Goal: Task Accomplishment & Management: Use online tool/utility

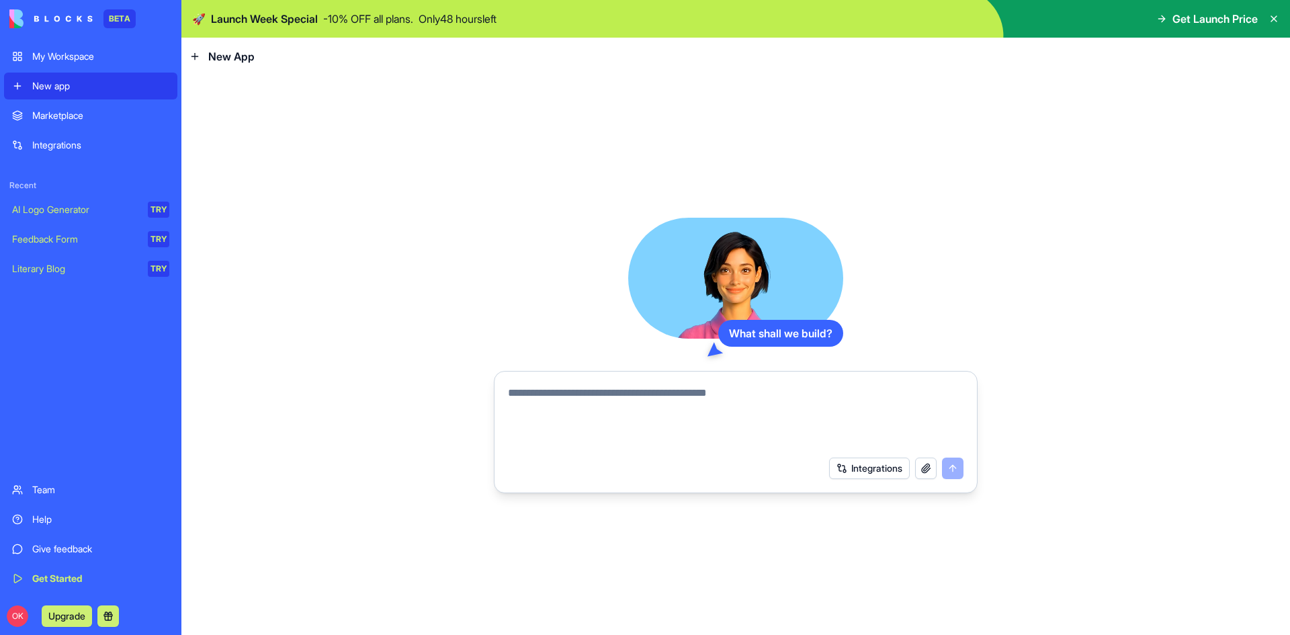
click at [596, 396] on textarea at bounding box center [736, 417] width 456 height 64
type textarea "*"
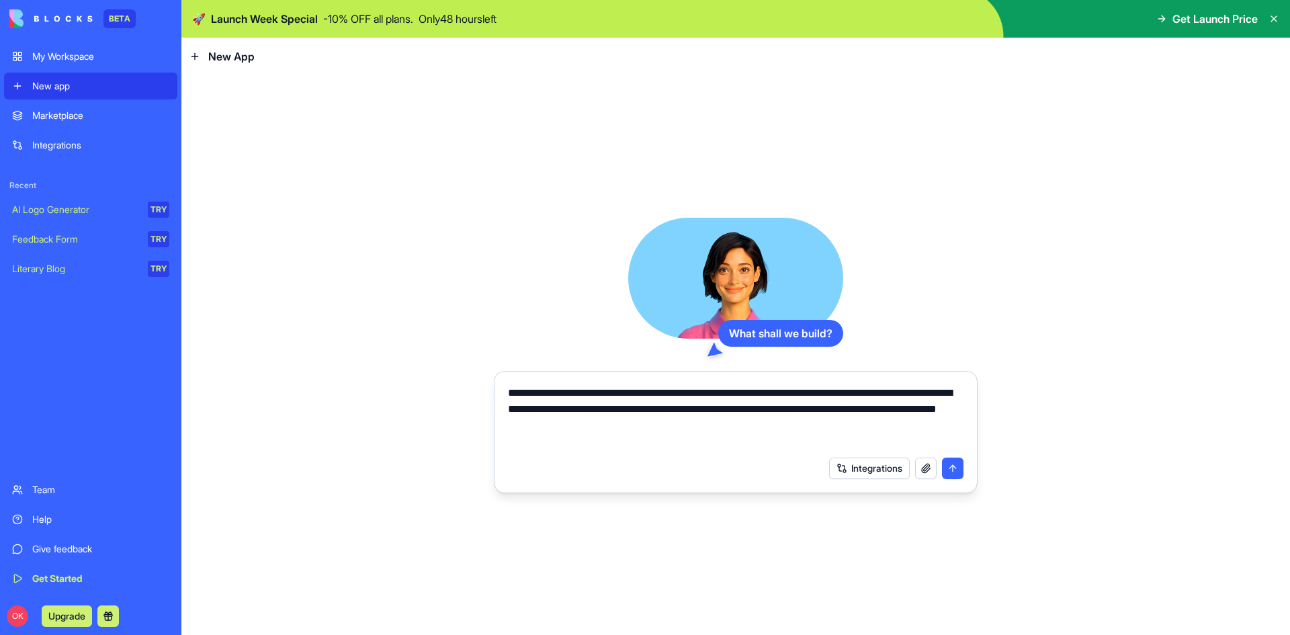
type textarea "**********"
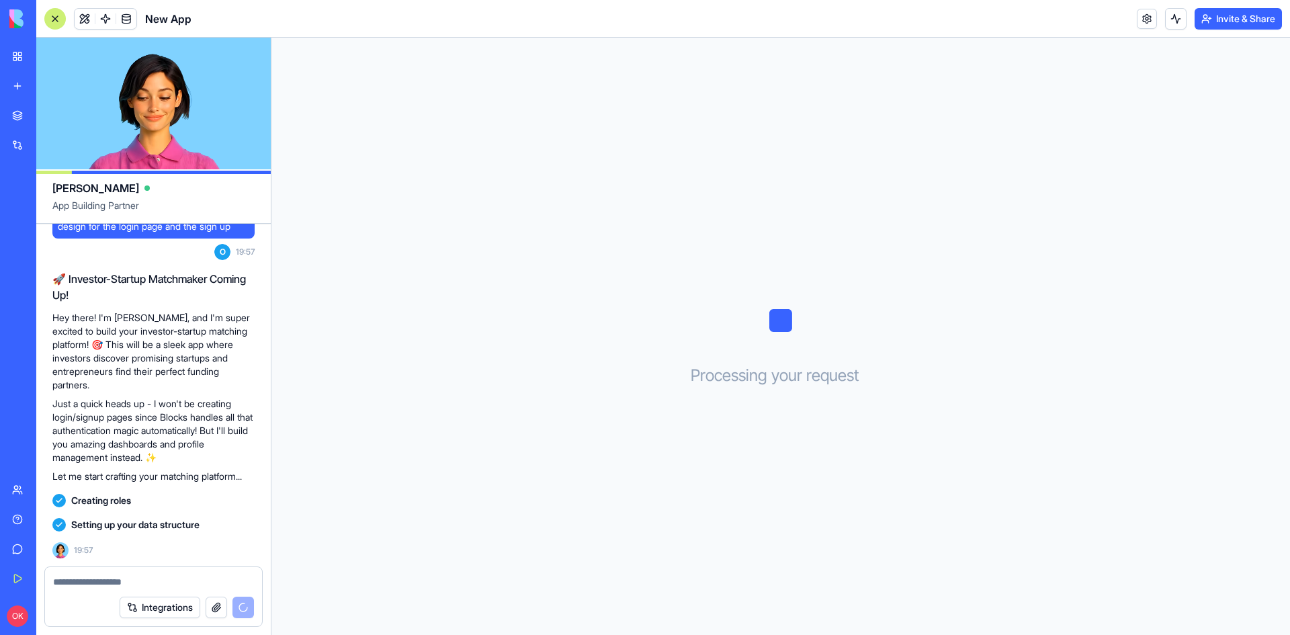
scroll to position [122, 0]
